Goal: Task Accomplishment & Management: Manage account settings

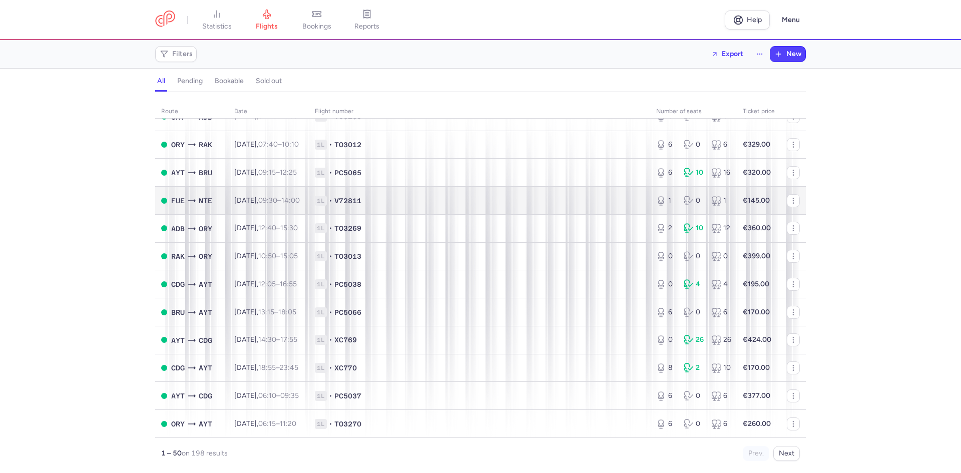
scroll to position [1093, 0]
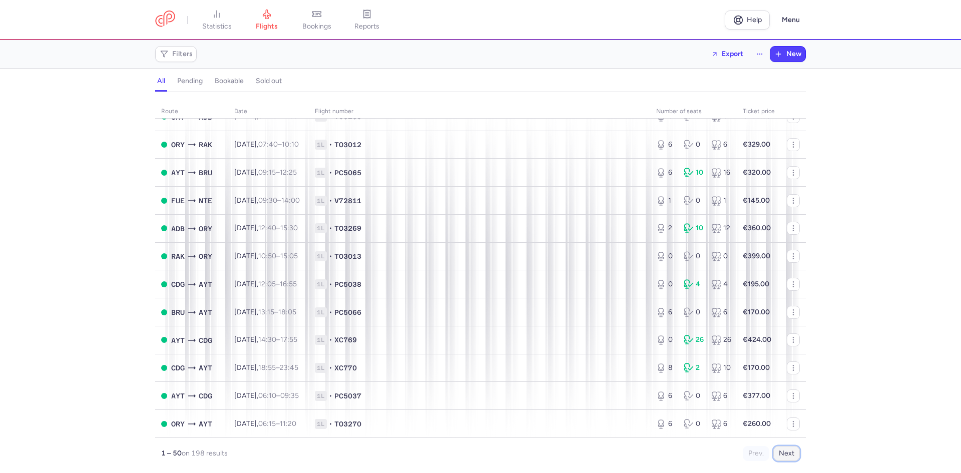
click at [790, 457] on button "Next" at bounding box center [786, 453] width 27 height 15
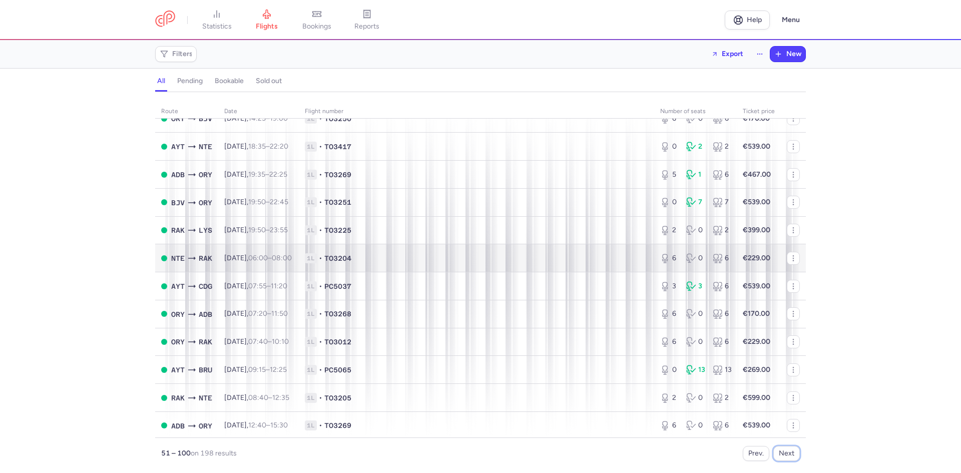
scroll to position [801, 0]
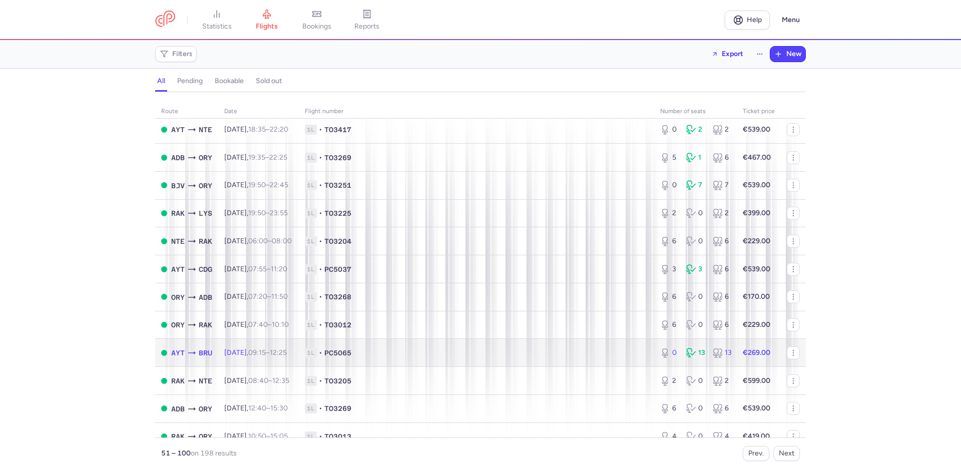
click at [593, 352] on span "1L • PC5065" at bounding box center [476, 353] width 343 height 10
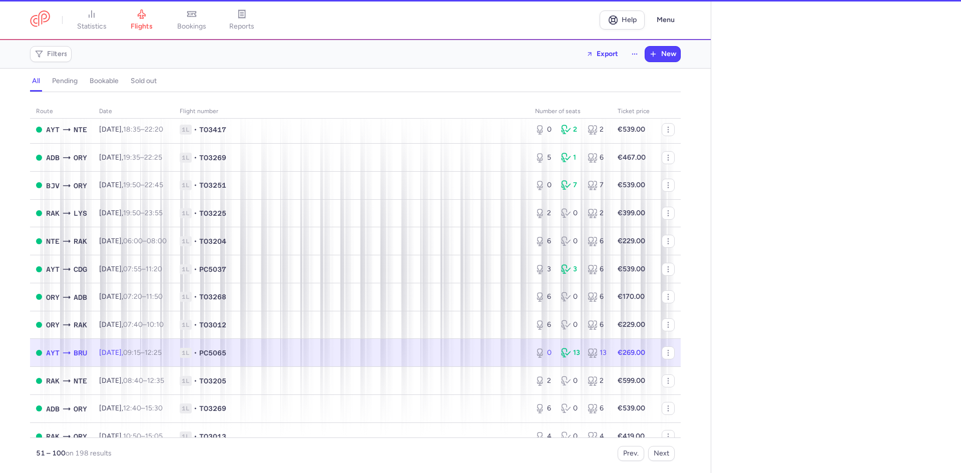
select select "hours"
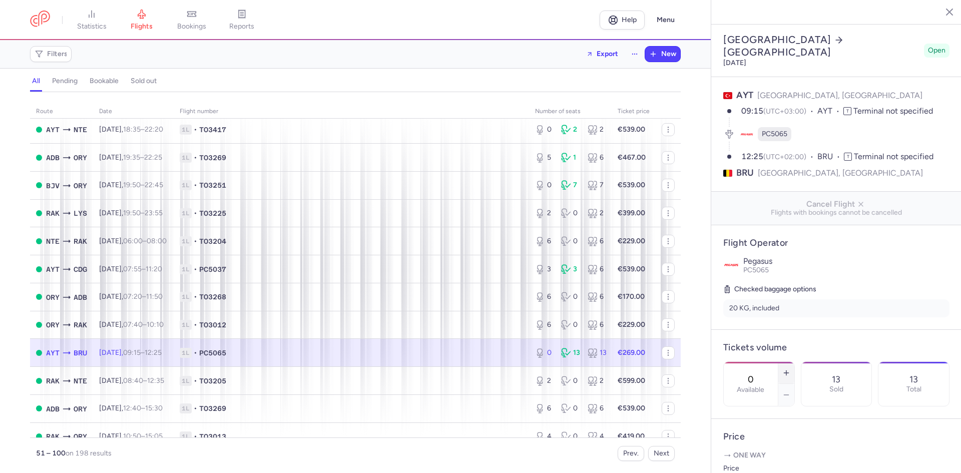
click at [790, 369] on icon "button" at bounding box center [786, 373] width 8 height 8
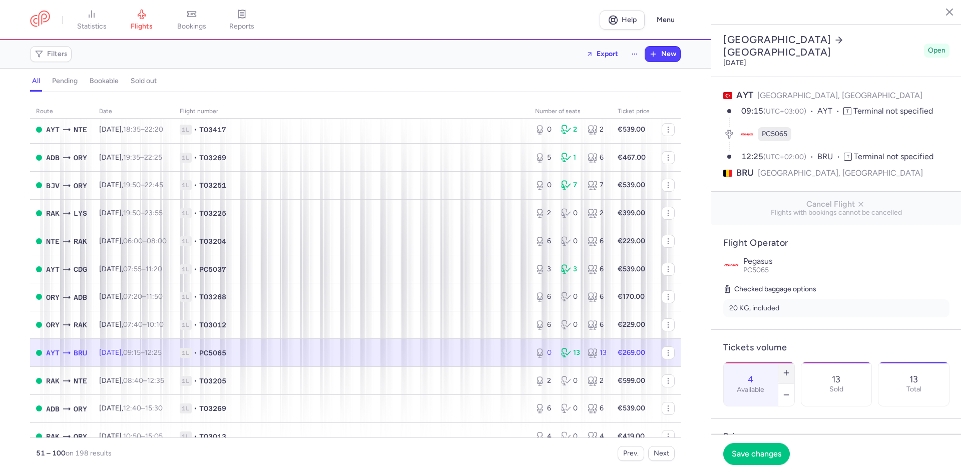
type input "5"
click at [762, 451] on span "Save changes" at bounding box center [757, 453] width 50 height 9
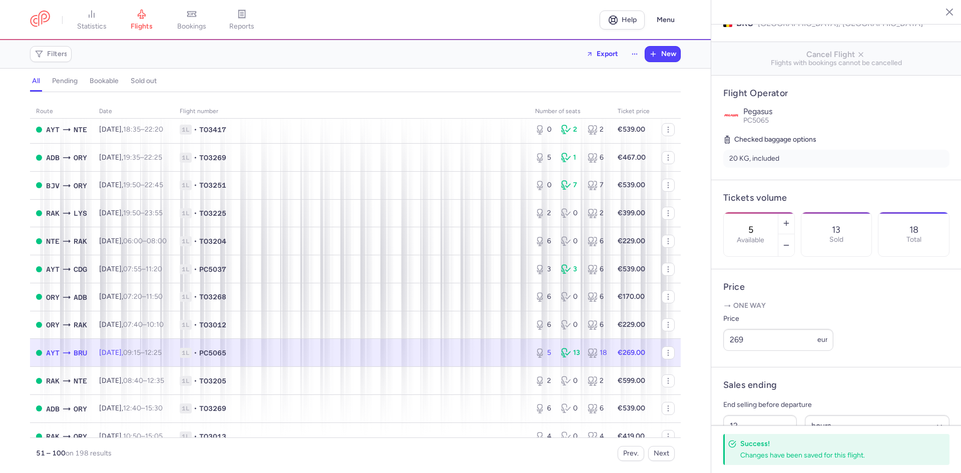
scroll to position [150, 0]
click at [770, 350] on input "269" at bounding box center [778, 339] width 110 height 22
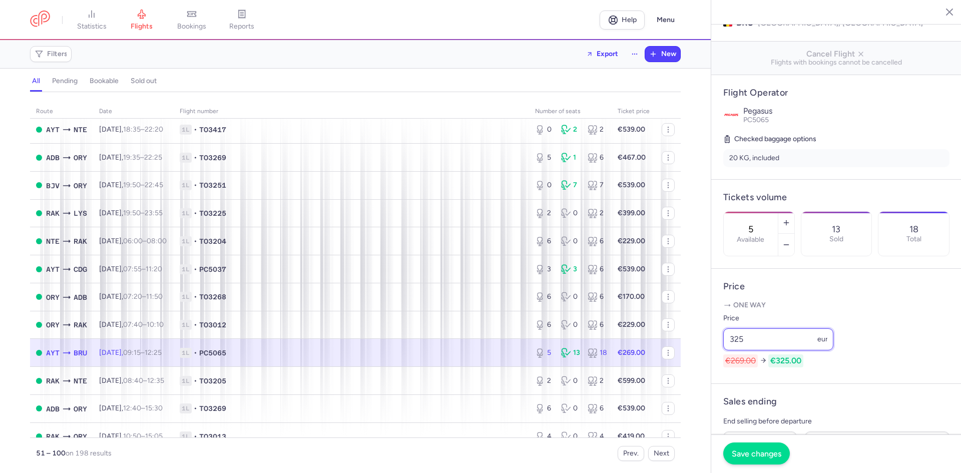
type input "325"
click at [738, 460] on button "Save changes" at bounding box center [756, 454] width 67 height 22
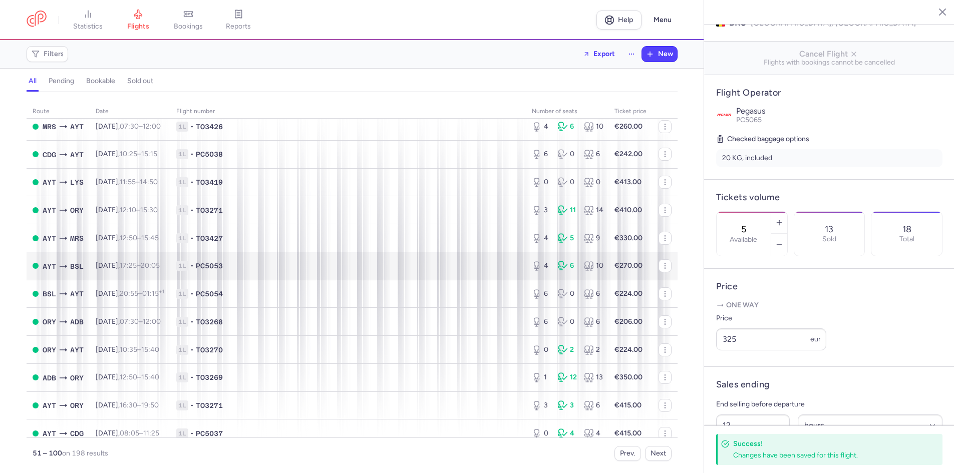
scroll to position [0, 0]
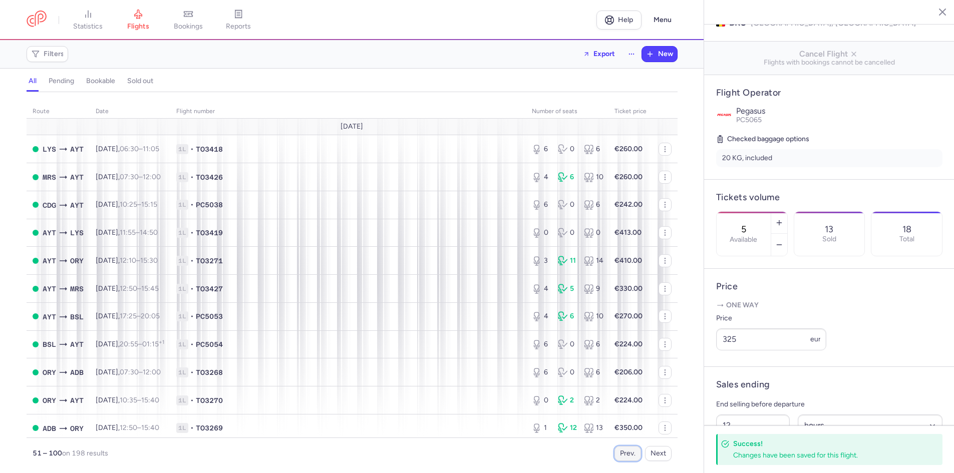
click at [625, 457] on button "Prev." at bounding box center [627, 453] width 27 height 15
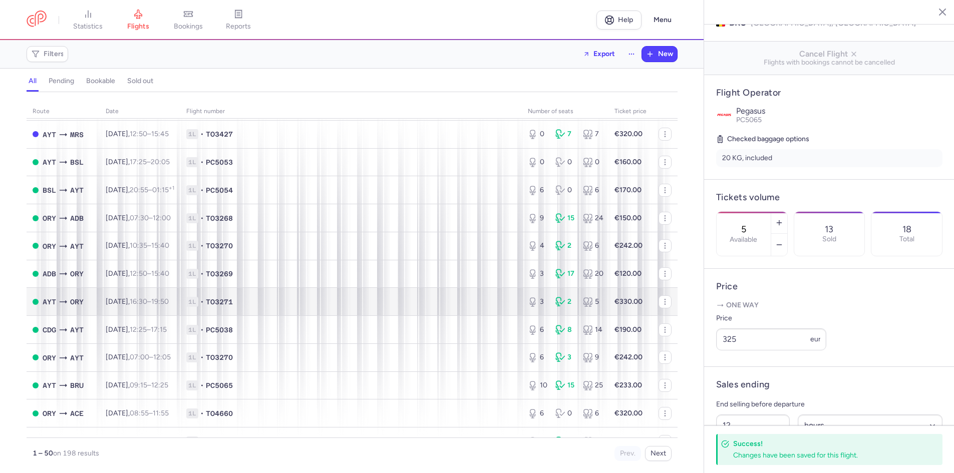
scroll to position [200, 0]
